Goal: Use online tool/utility: Utilize a website feature to perform a specific function

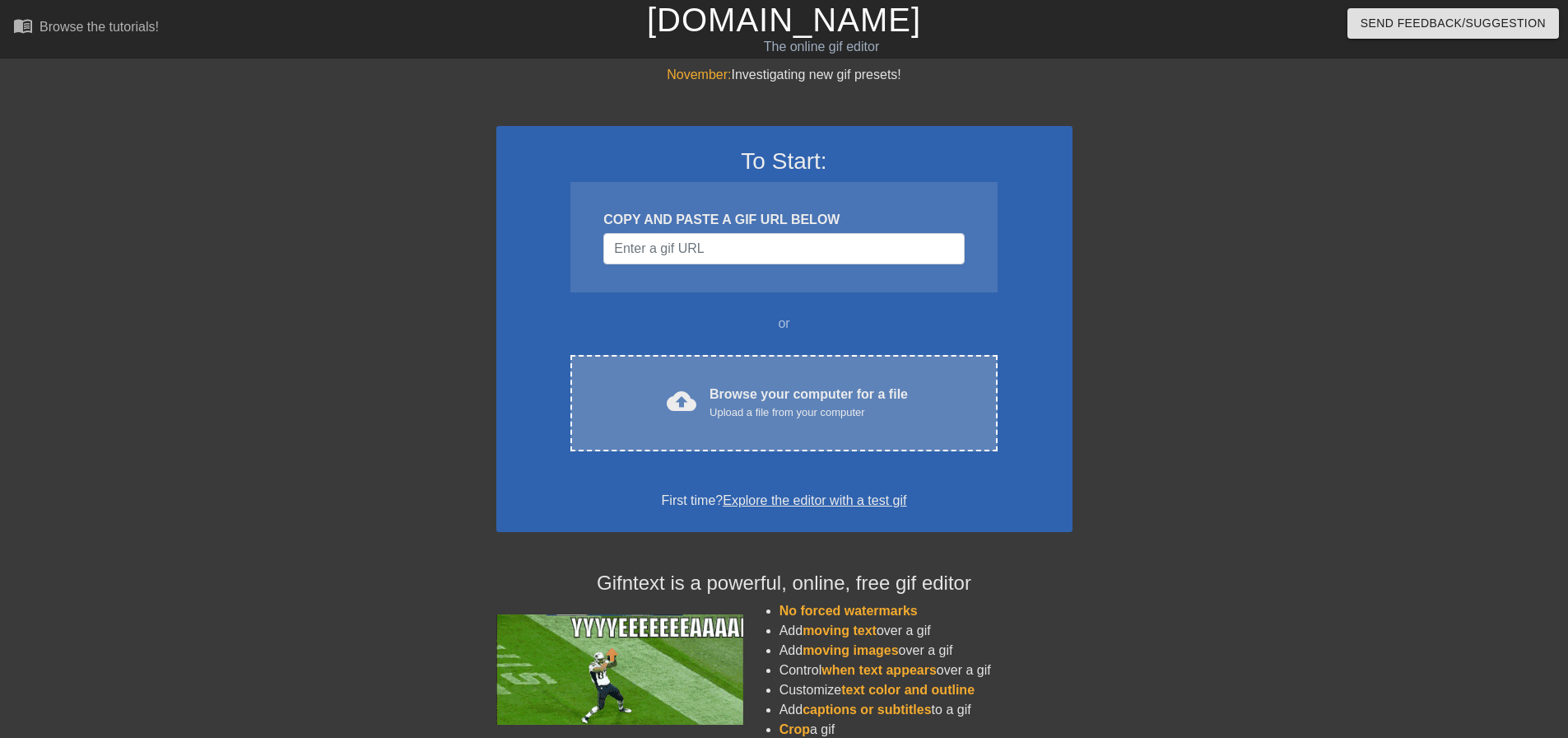
click at [764, 402] on div "Browse your computer for a file Upload a file from your computer" at bounding box center [808, 403] width 199 height 36
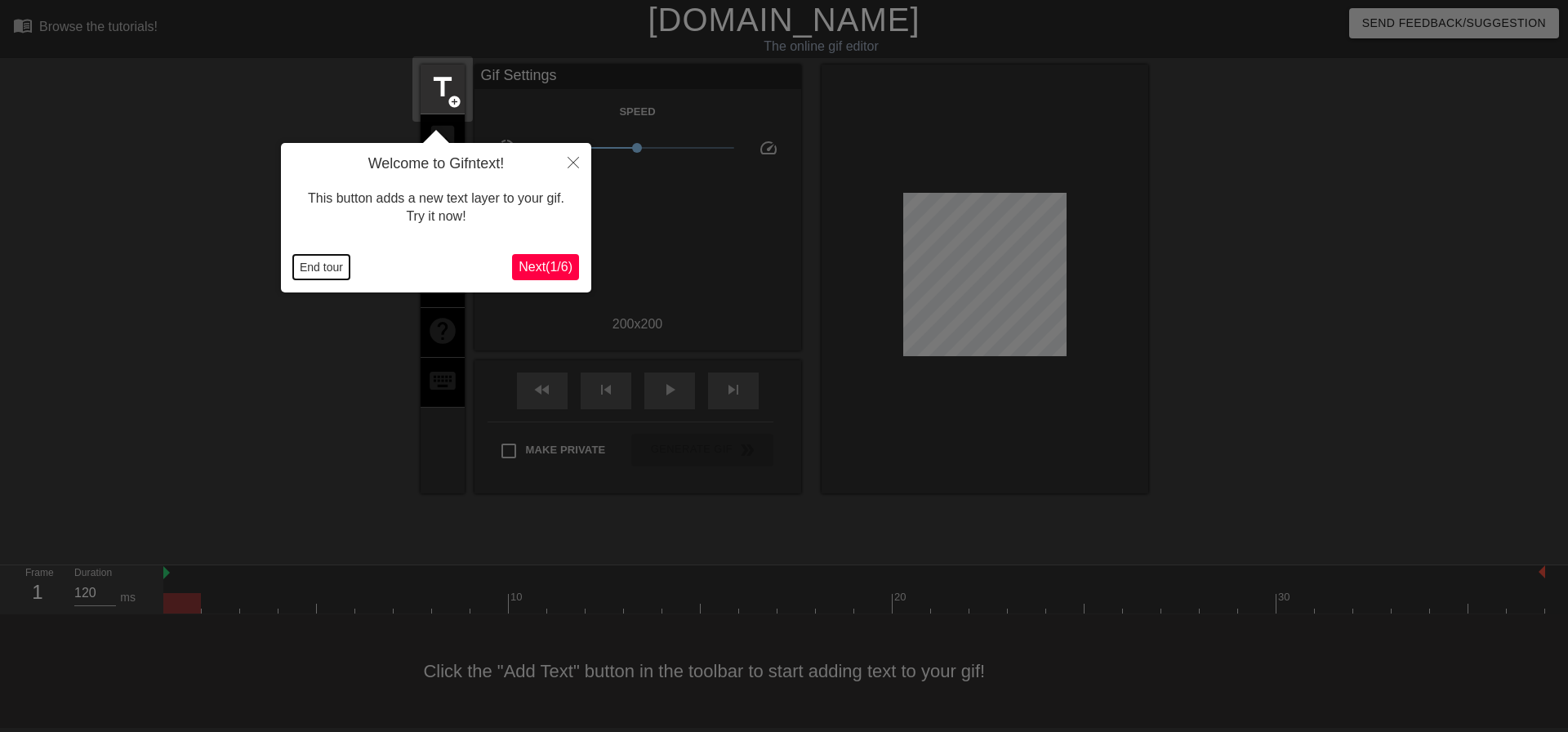
click at [322, 262] on button "End tour" at bounding box center [321, 267] width 57 height 25
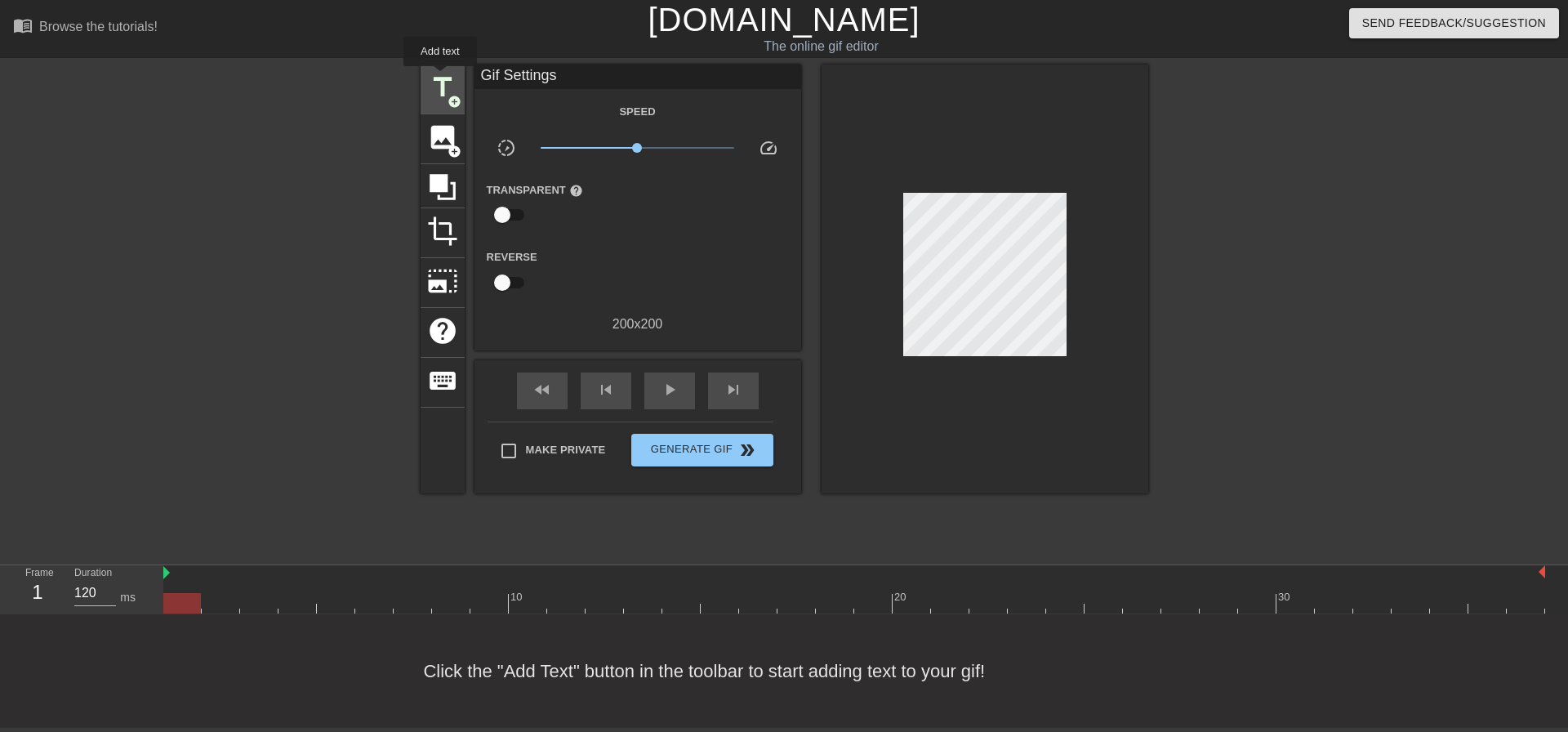
click at [440, 77] on span "title" at bounding box center [442, 86] width 31 height 31
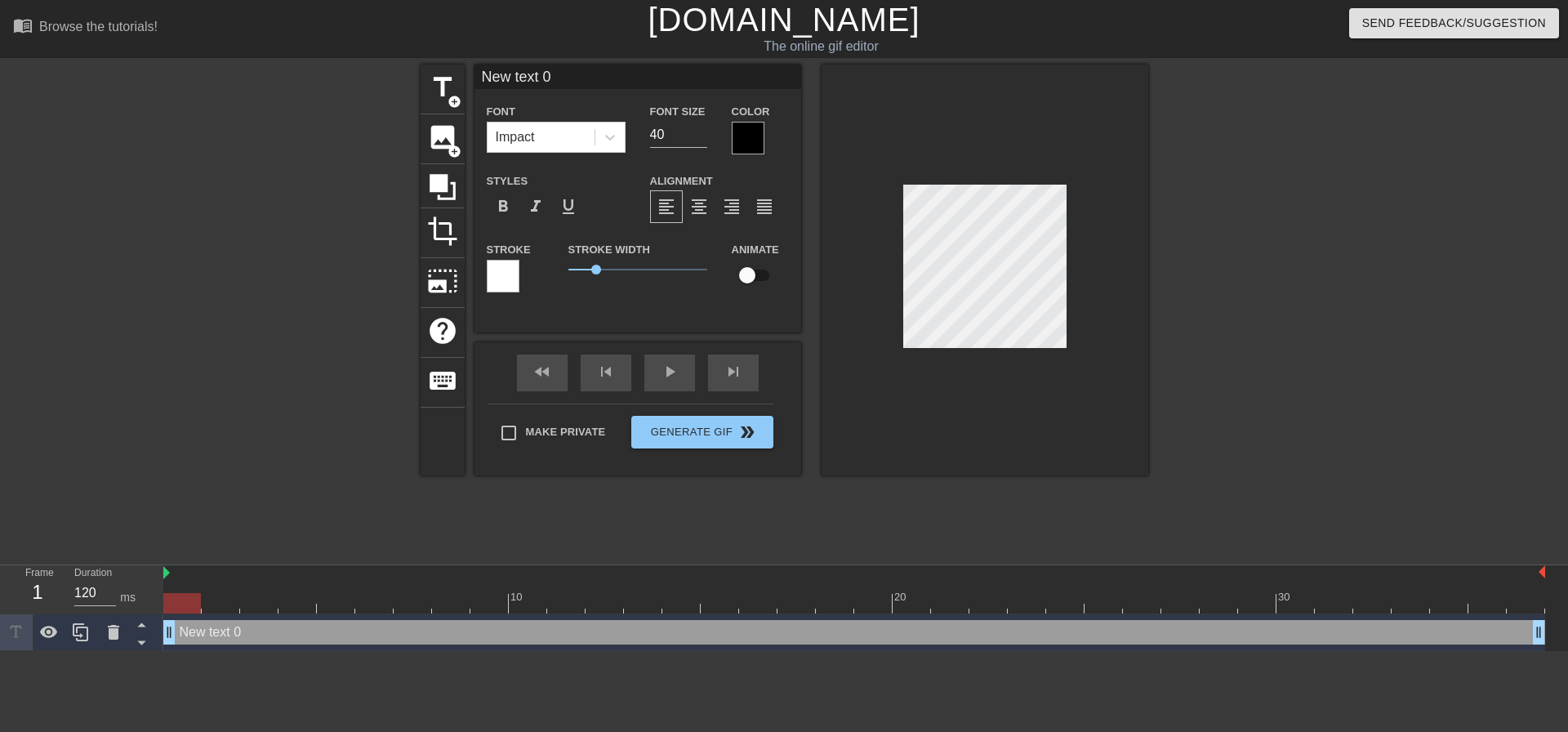
scroll to position [2, 2]
type input "="
type textarea "="
type input "T"
type textarea "T"
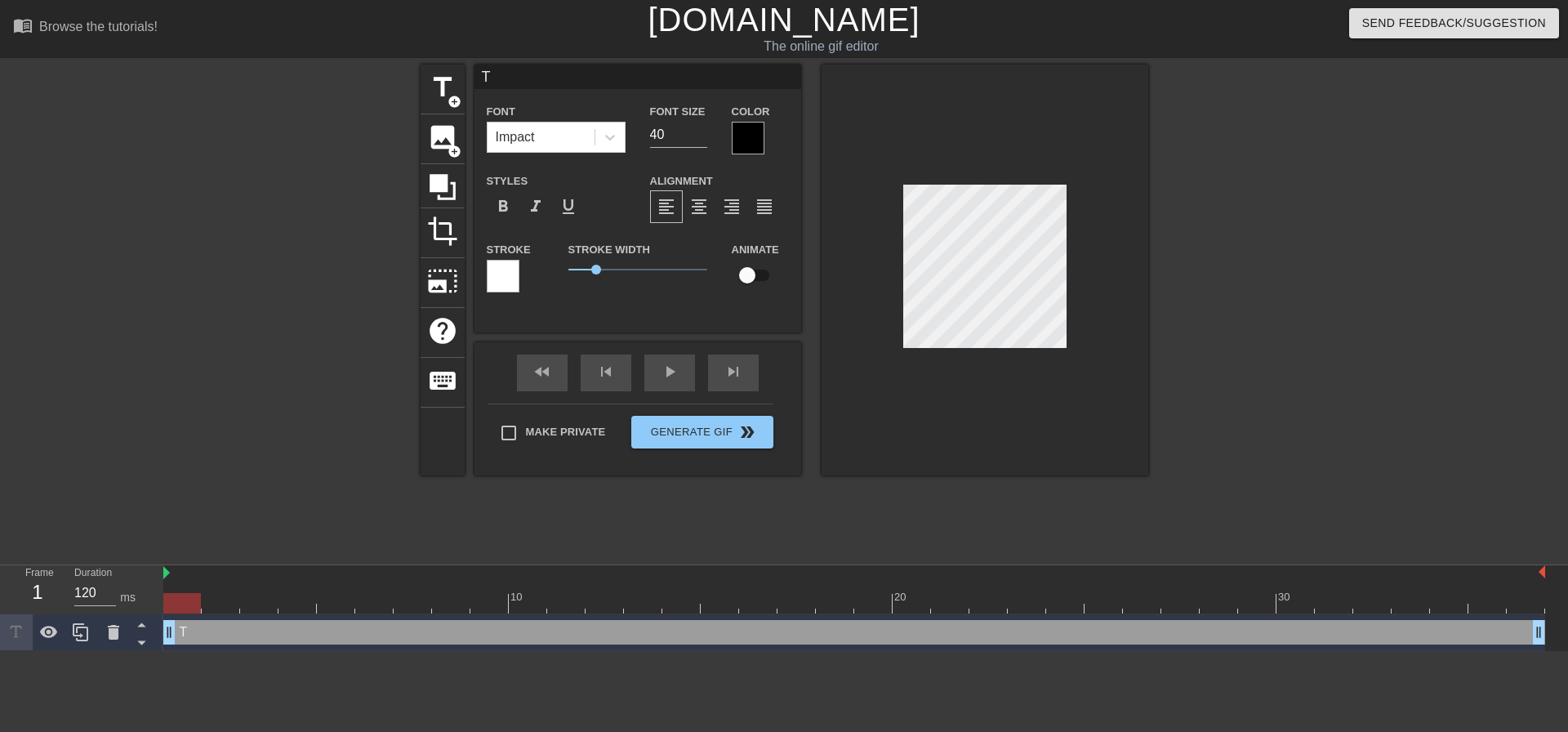
type input "Tu"
type textarea "Tu"
type input "Tue"
type textarea "Tue"
type input "Tues"
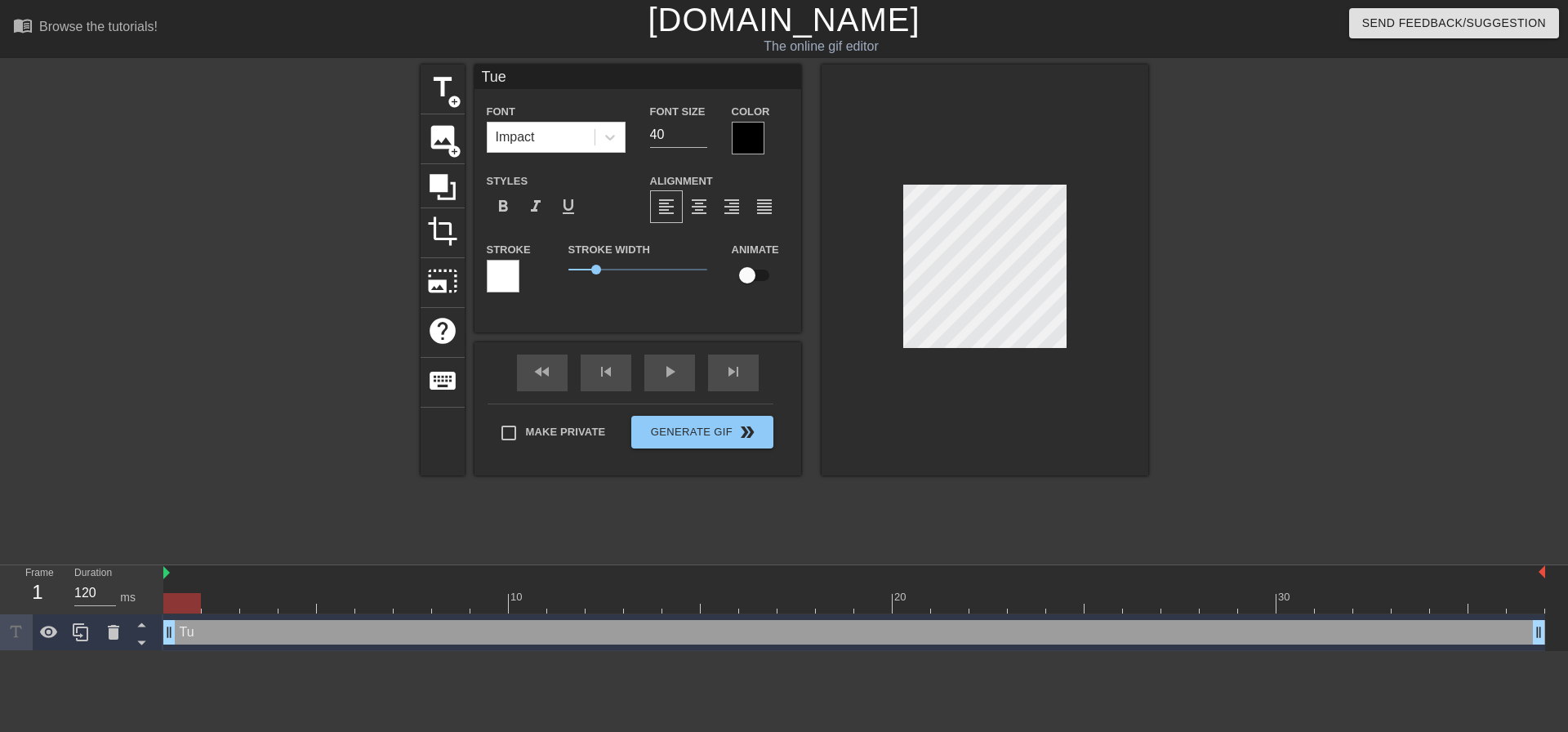
type textarea "Tues"
type input "Tuesd"
type textarea "Tuesd"
type input "Tuesda"
type textarea "Tuesda"
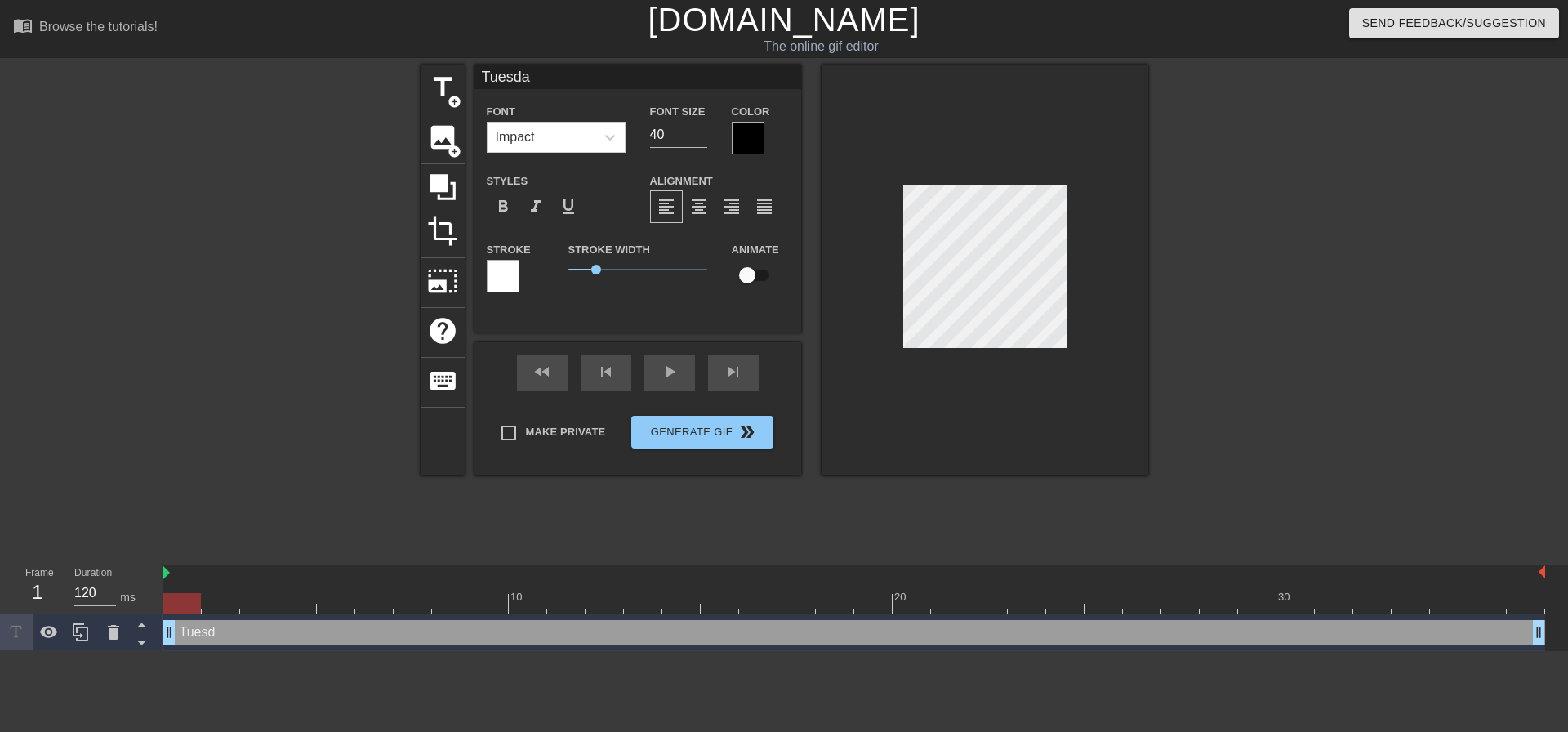
scroll to position [2, 3]
type input "[DATE]"
type textarea "[DATE]"
click at [702, 433] on button "Generate Gif double_arrow" at bounding box center [702, 431] width 141 height 33
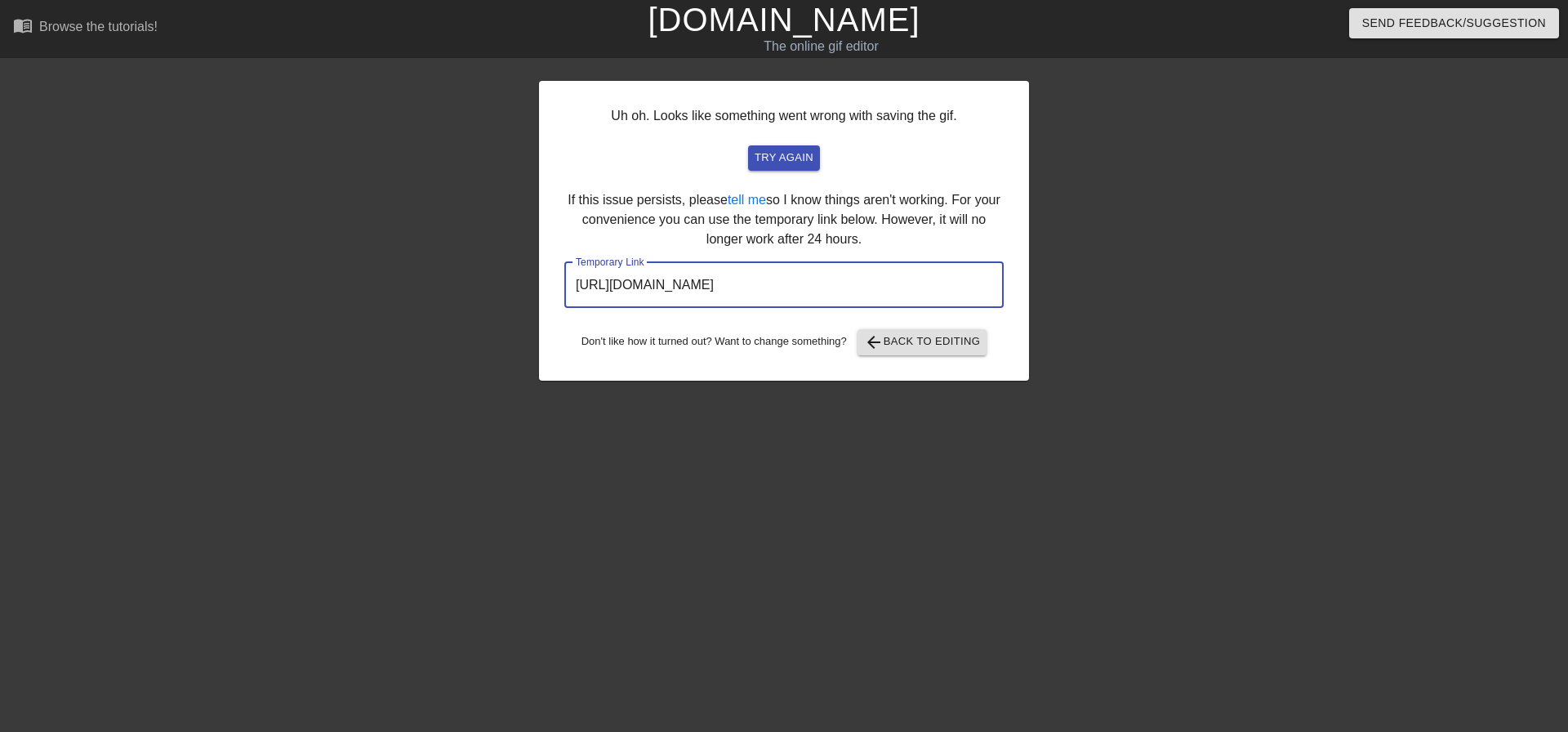
drag, startPoint x: 892, startPoint y: 285, endPoint x: 528, endPoint y: 275, distance: 364.1
click at [528, 275] on div "Uh oh. Looks like something went wrong with saving the gif. try again If this i…" at bounding box center [784, 309] width 1568 height 490
